Goal: Task Accomplishment & Management: Use online tool/utility

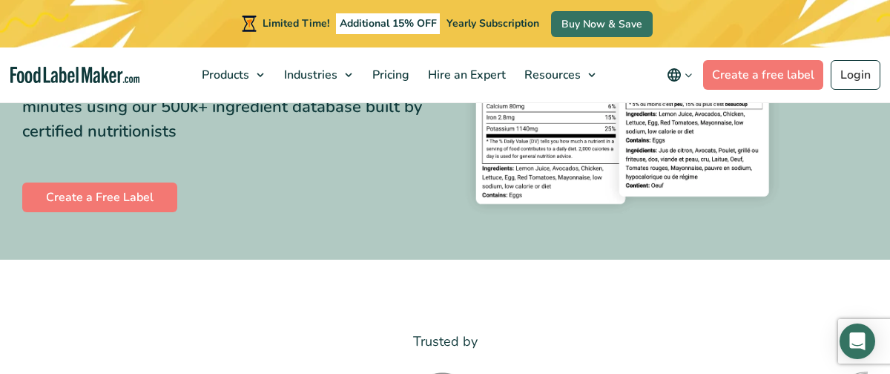
scroll to position [279, 0]
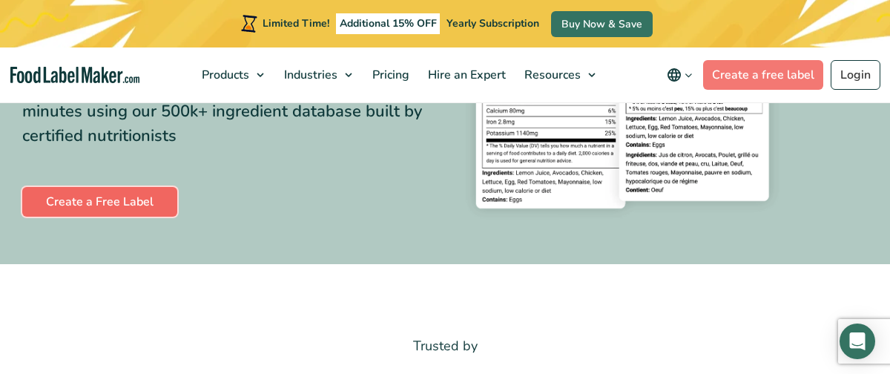
click at [142, 203] on link "Create a Free Label" at bounding box center [99, 202] width 155 height 30
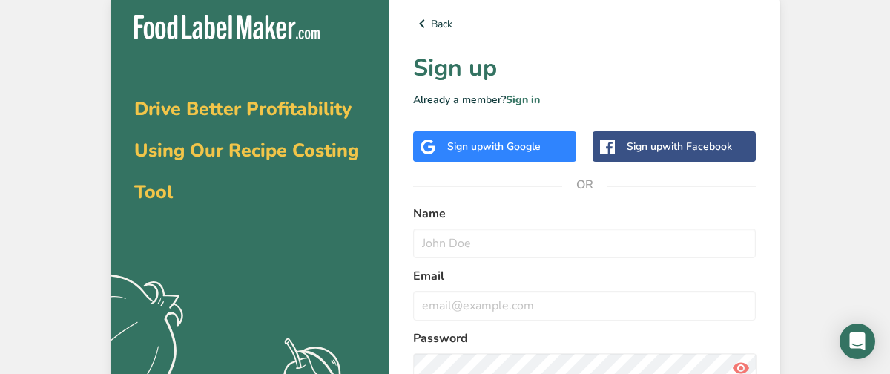
click at [64, 96] on div "Drive Better Profitability Using Our Recipe Costing Tool .a{fill:#f5f3ed;} Back…" at bounding box center [445, 247] width 890 height 494
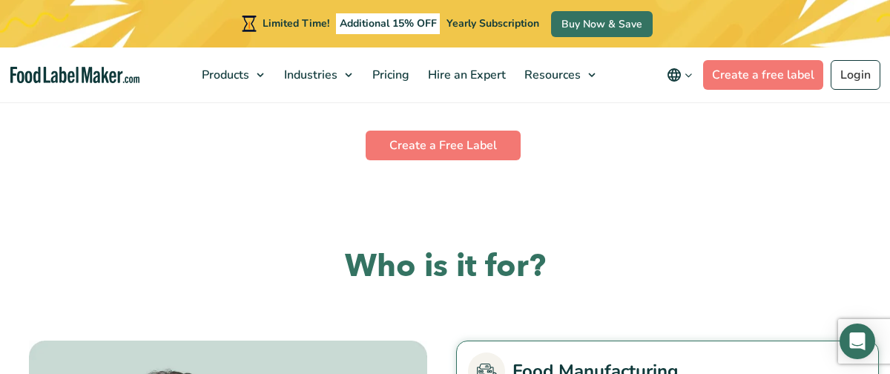
scroll to position [3090, 0]
